Goal: Task Accomplishment & Management: Manage account settings

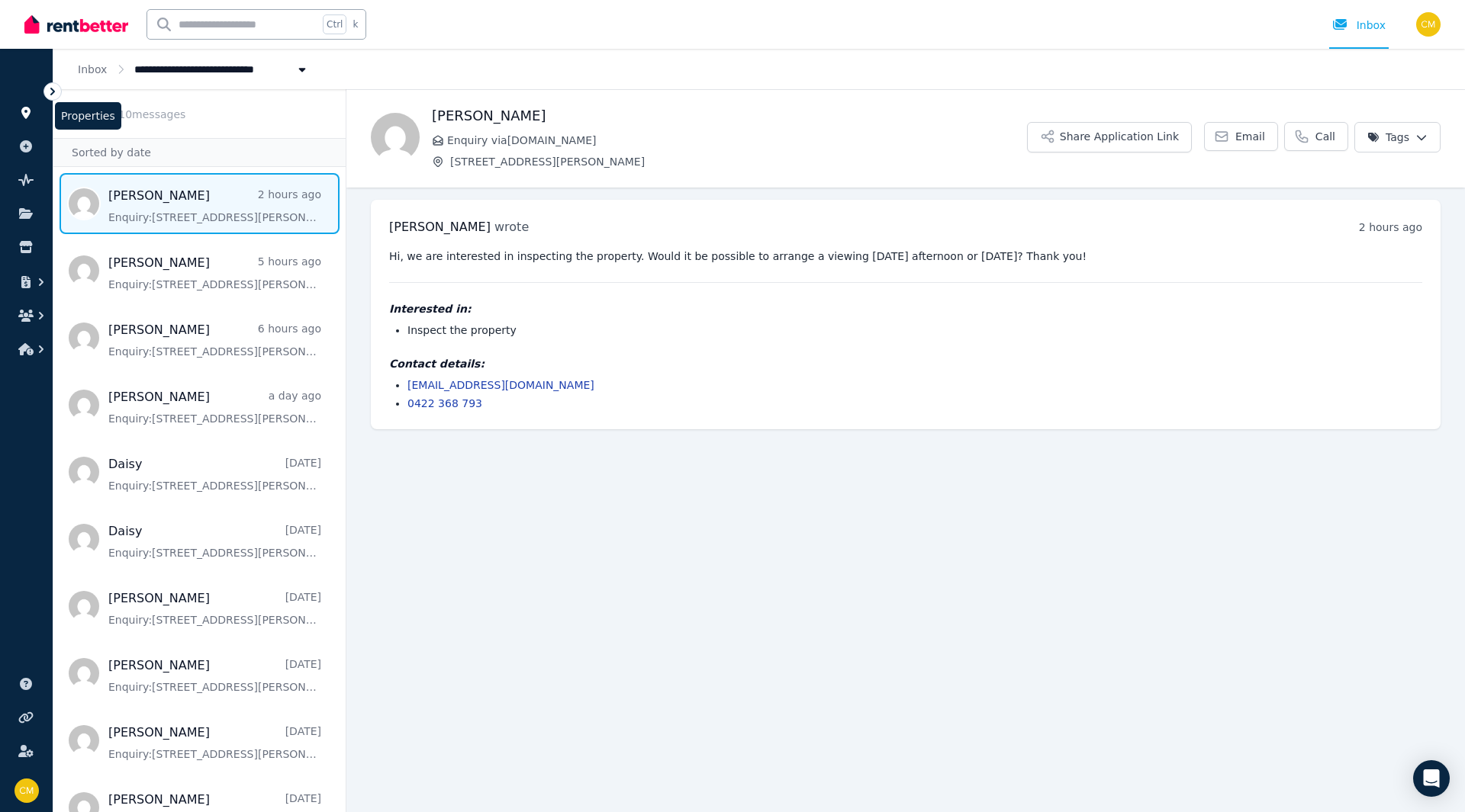
click at [26, 109] on icon at bounding box center [26, 113] width 9 height 12
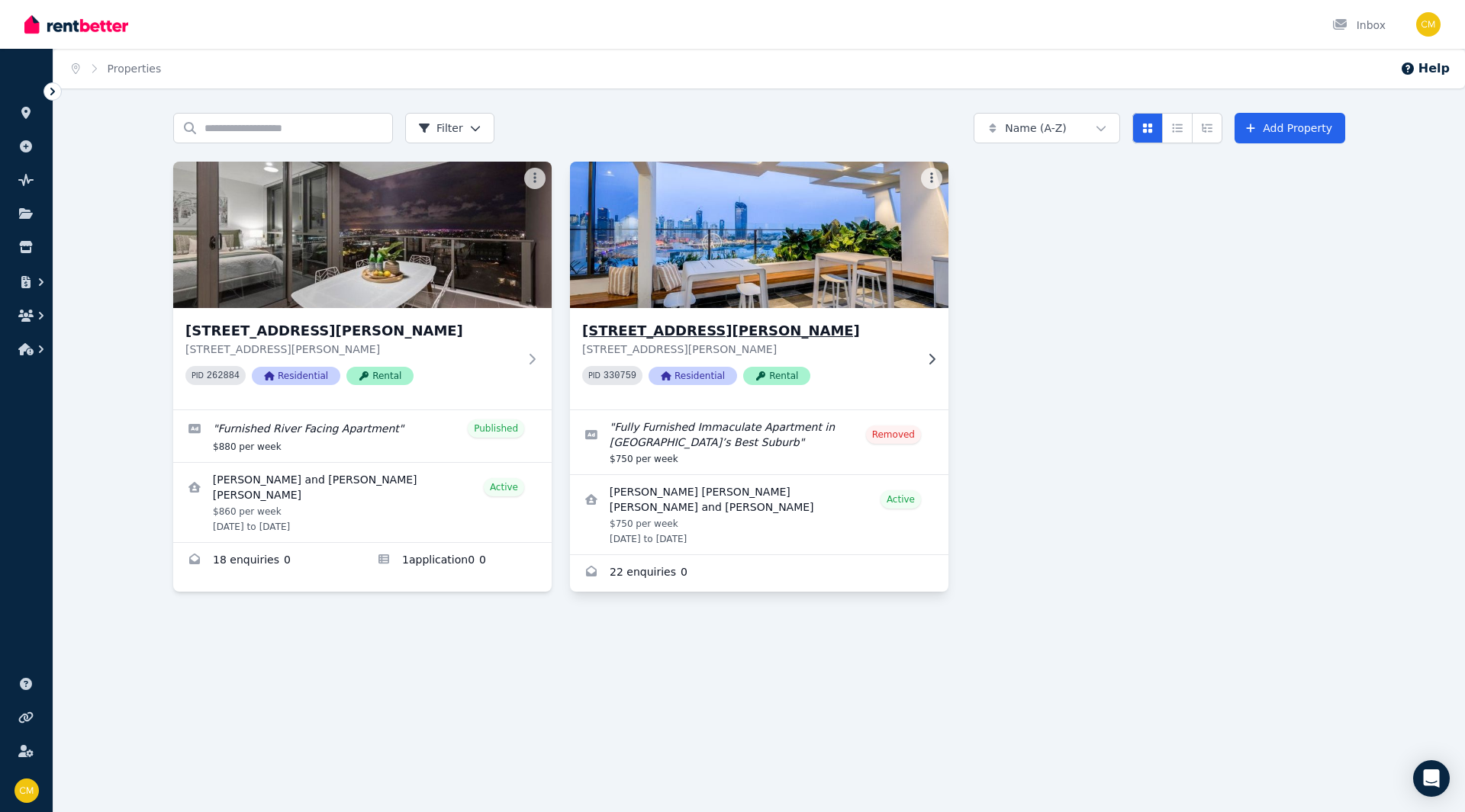
click at [692, 323] on h3 "[STREET_ADDRESS][PERSON_NAME]" at bounding box center [748, 331] width 333 height 21
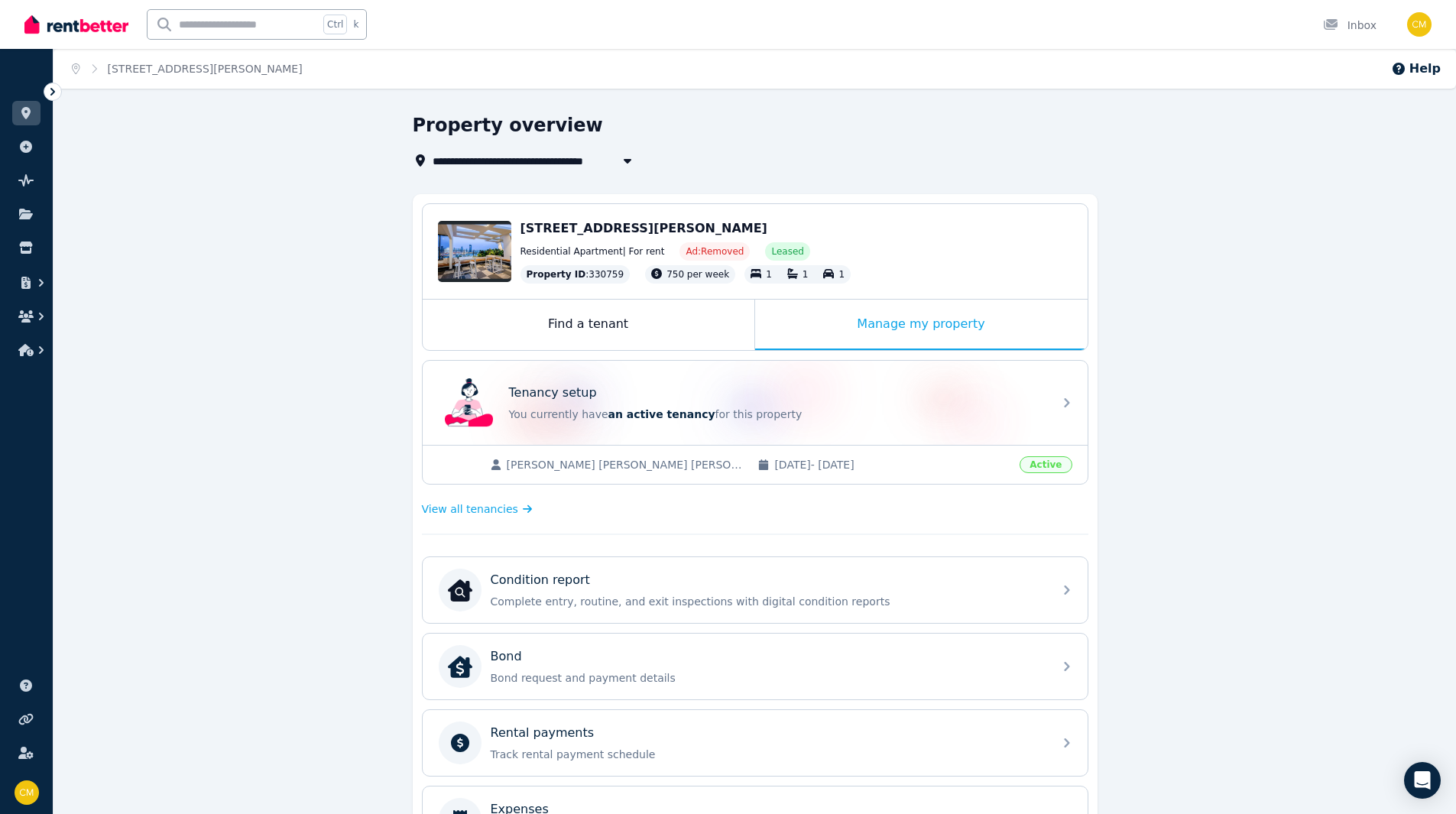
click at [632, 227] on span "[STREET_ADDRESS][PERSON_NAME]" at bounding box center [643, 228] width 247 height 14
click at [509, 244] on div "Edit" at bounding box center [474, 251] width 73 height 61
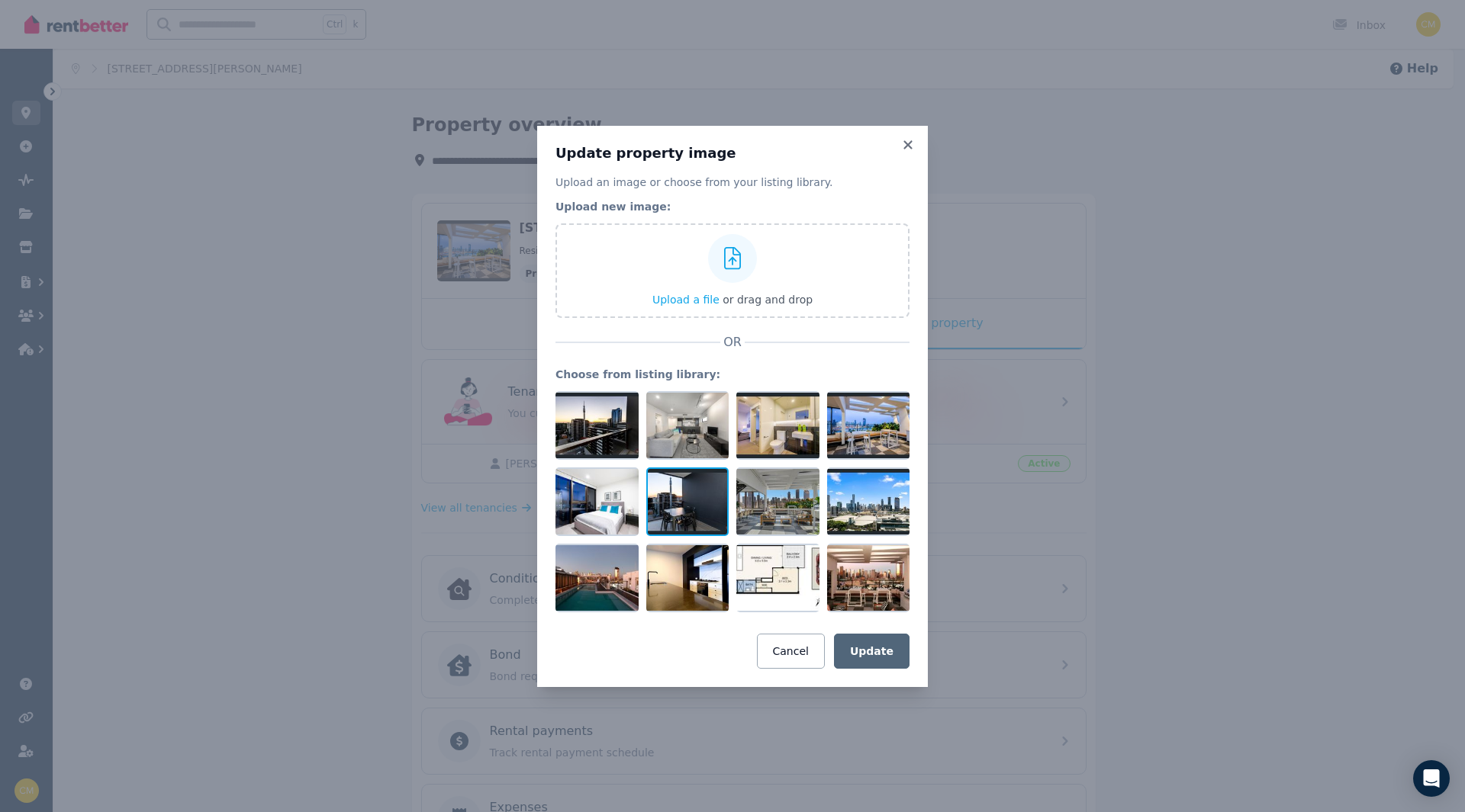
click at [669, 493] on div at bounding box center [688, 502] width 83 height 69
click at [772, 491] on div at bounding box center [778, 502] width 83 height 69
